Goal: Check status: Check status

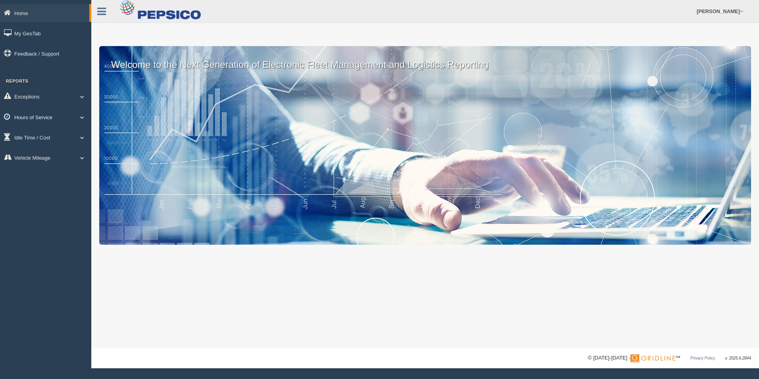
click at [42, 118] on link "Hours of Service" at bounding box center [45, 117] width 91 height 18
click at [62, 131] on link "HOS Explanation Reports" at bounding box center [51, 135] width 75 height 14
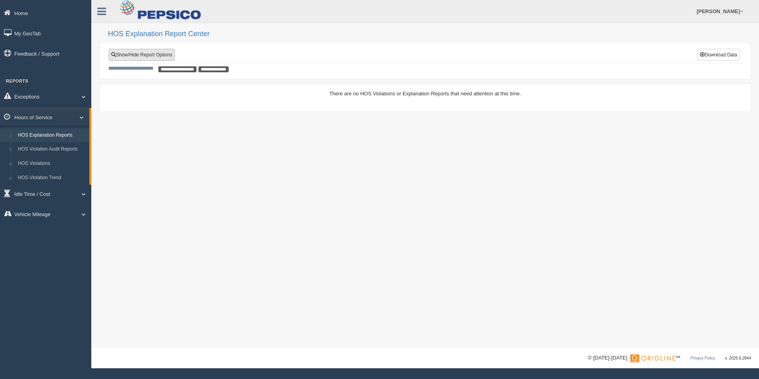
click at [134, 55] on link "Show/Hide Report Options" at bounding box center [142, 55] width 66 height 12
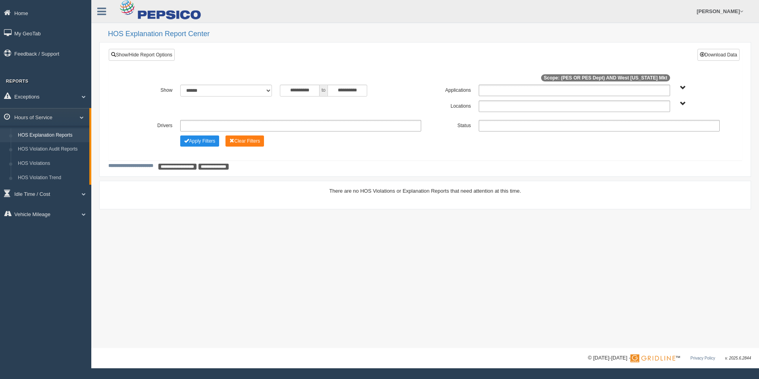
click at [486, 125] on ul at bounding box center [599, 126] width 241 height 12
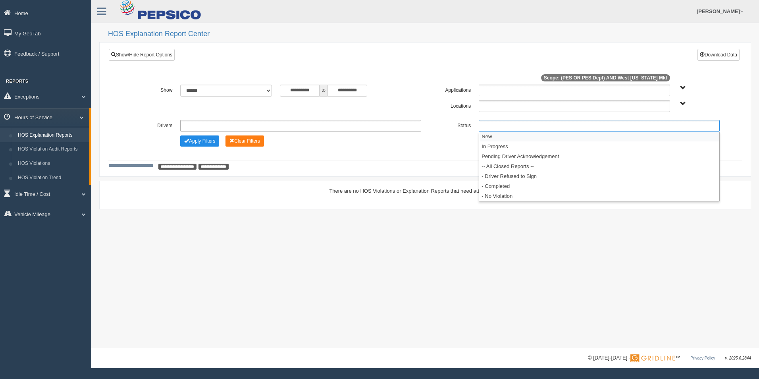
click at [483, 135] on li "New" at bounding box center [599, 136] width 240 height 10
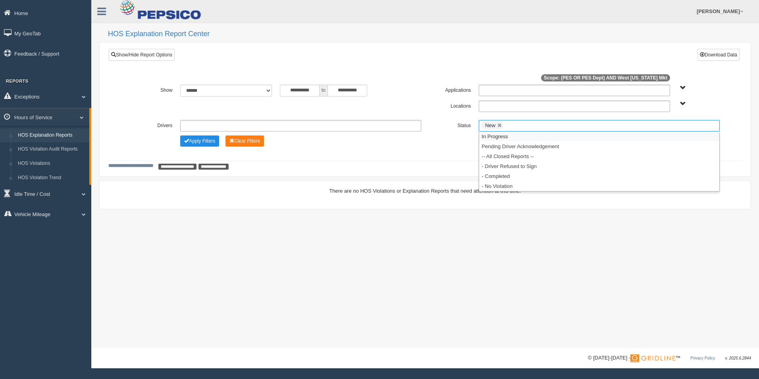
click at [483, 135] on li "In Progress" at bounding box center [599, 136] width 240 height 10
click at [484, 137] on li "Pending Driver Acknowledgement" at bounding box center [599, 136] width 240 height 10
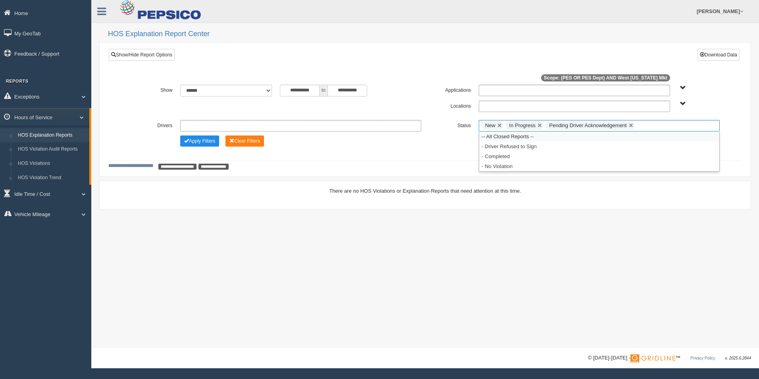
click at [484, 137] on li "-- All Closed Reports --" at bounding box center [599, 136] width 240 height 10
click at [483, 139] on li "- Driver Refused to Sign" at bounding box center [599, 136] width 240 height 10
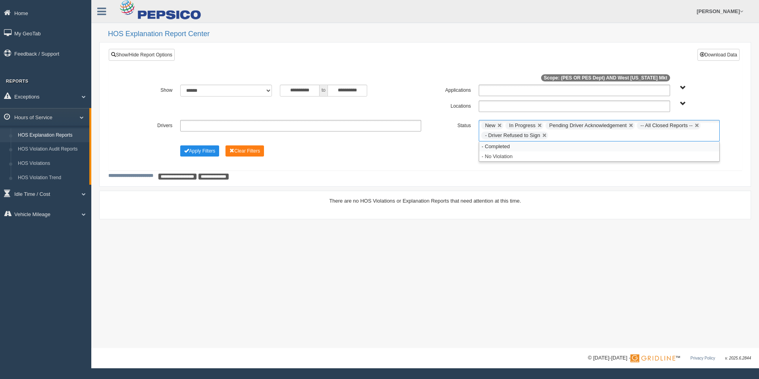
click at [482, 145] on li "- Completed" at bounding box center [599, 146] width 240 height 10
click at [483, 149] on li "- No Violation" at bounding box center [599, 146] width 240 height 10
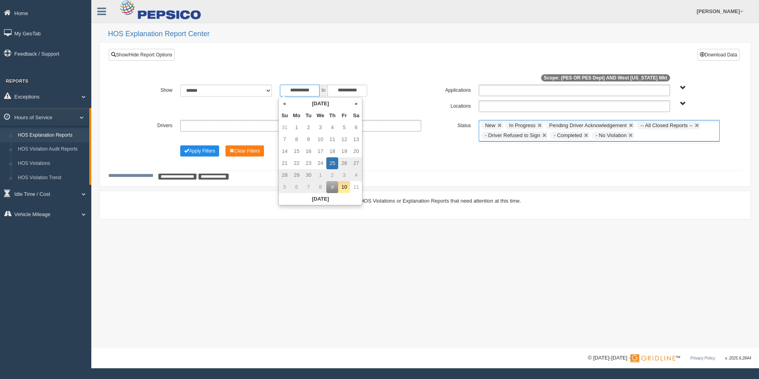
click at [316, 91] on input "**********" at bounding box center [300, 91] width 40 height 12
click at [284, 162] on td "21" at bounding box center [285, 163] width 12 height 12
type input "**********"
click at [423, 158] on div "**********" at bounding box center [425, 116] width 621 height 95
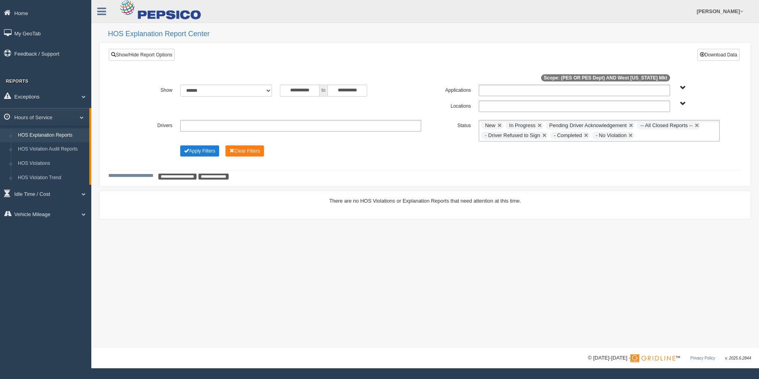
click at [212, 150] on button "Apply Filters" at bounding box center [199, 150] width 39 height 11
